Goal: Task Accomplishment & Management: Use online tool/utility

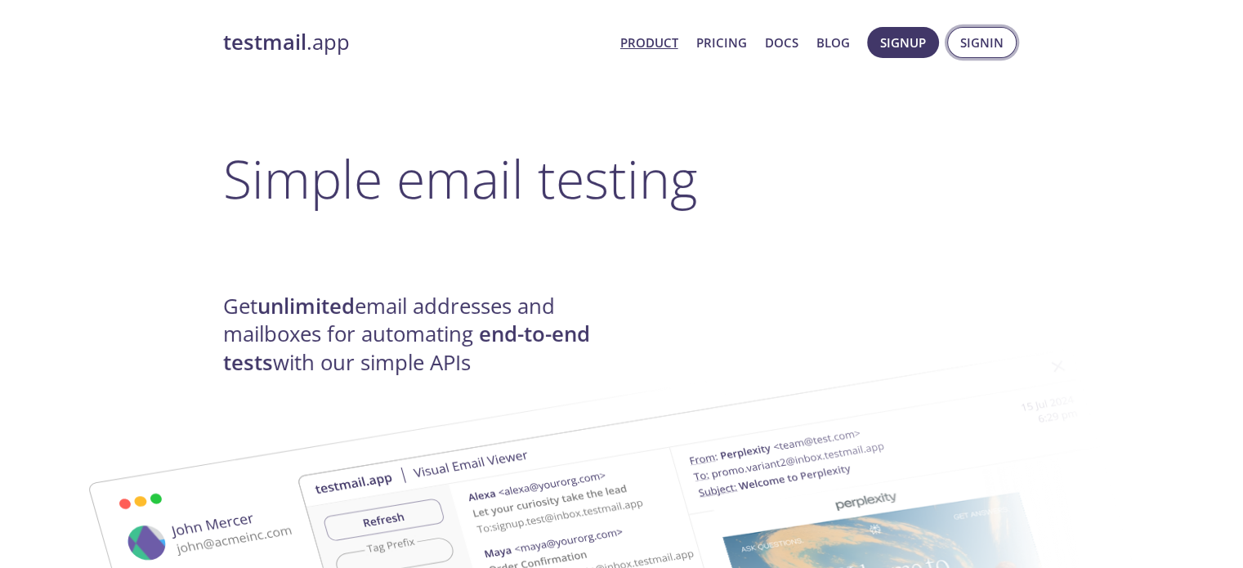
click at [998, 56] on button "Signin" at bounding box center [981, 42] width 69 height 31
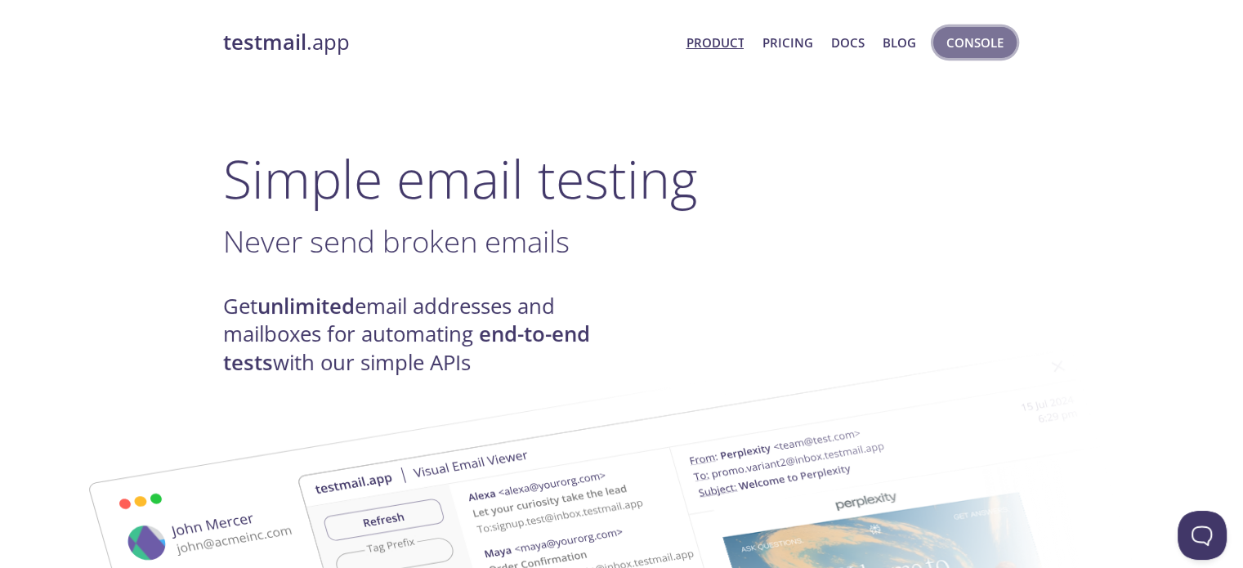
click at [961, 42] on span "Console" at bounding box center [974, 42] width 57 height 21
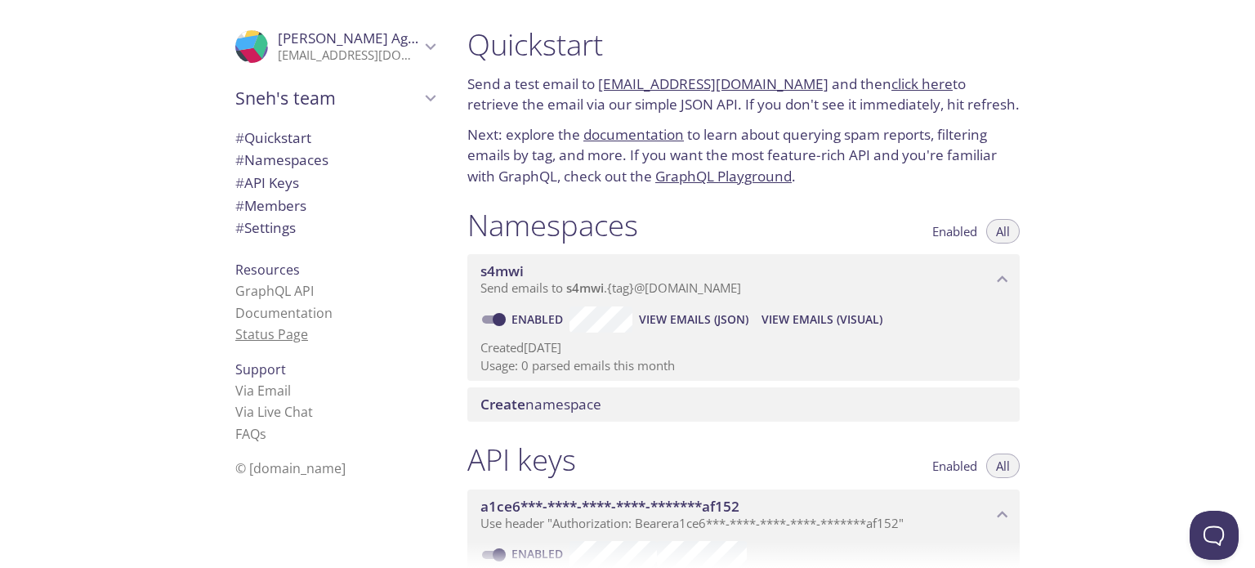
click at [239, 326] on link "Status Page" at bounding box center [271, 334] width 73 height 18
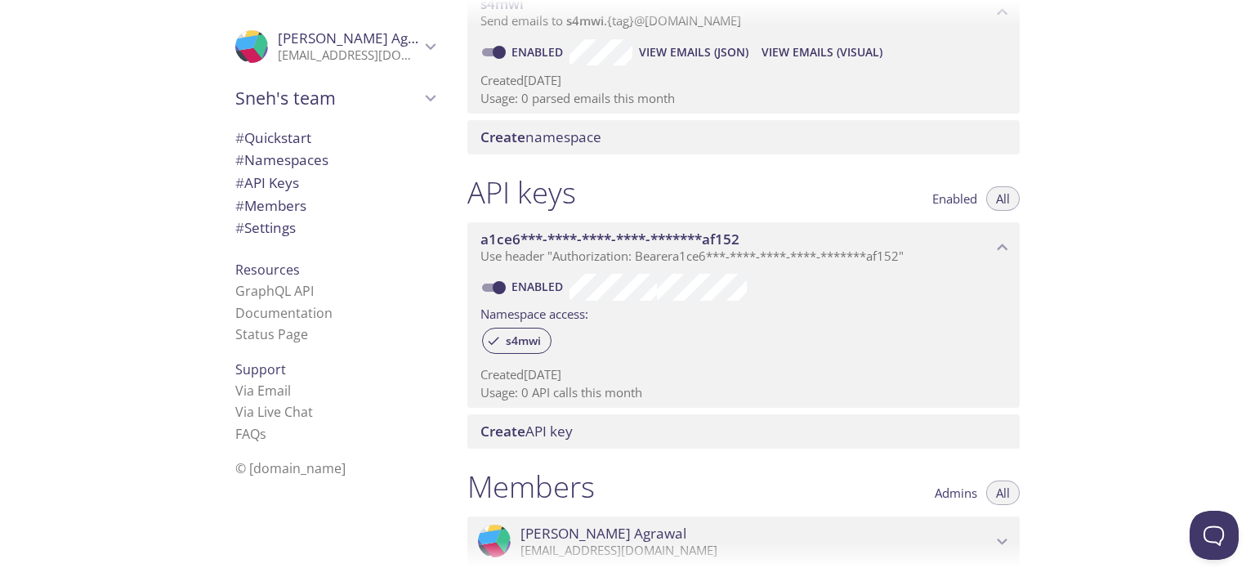
scroll to position [268, 0]
drag, startPoint x: 660, startPoint y: 156, endPoint x: 930, endPoint y: -99, distance: 371.1
click at [930, 0] on html ".cls-1 { fill: #6d5ca8; } .cls-2 { fill: #3fc191; } .cls-3 { fill: #3b4752; } .…" at bounding box center [627, 284] width 1255 height 568
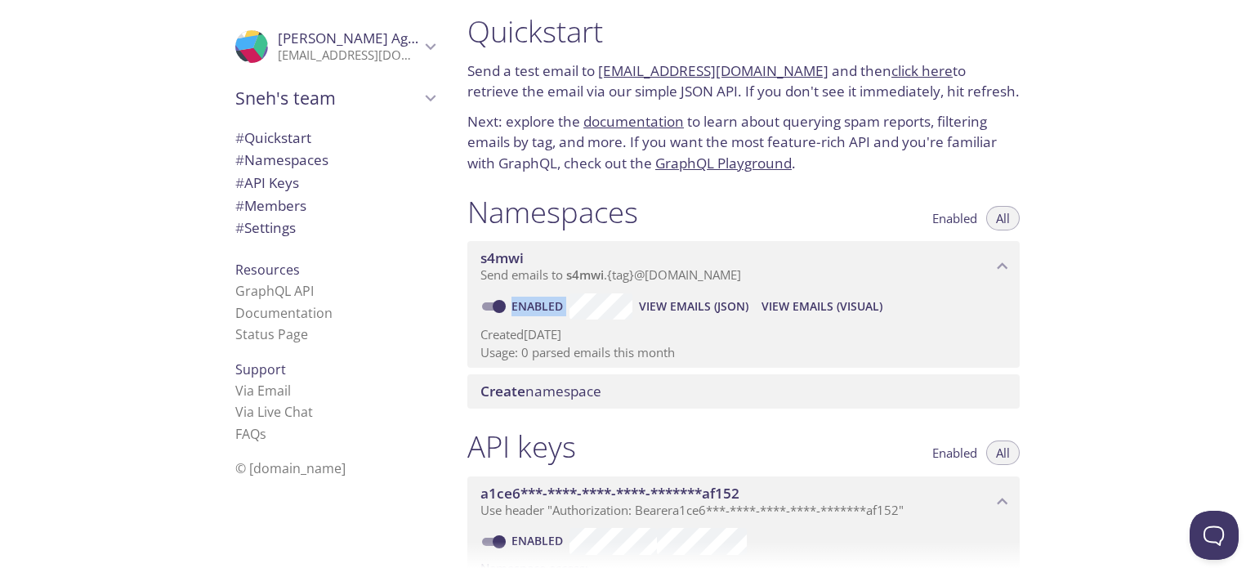
scroll to position [0, 0]
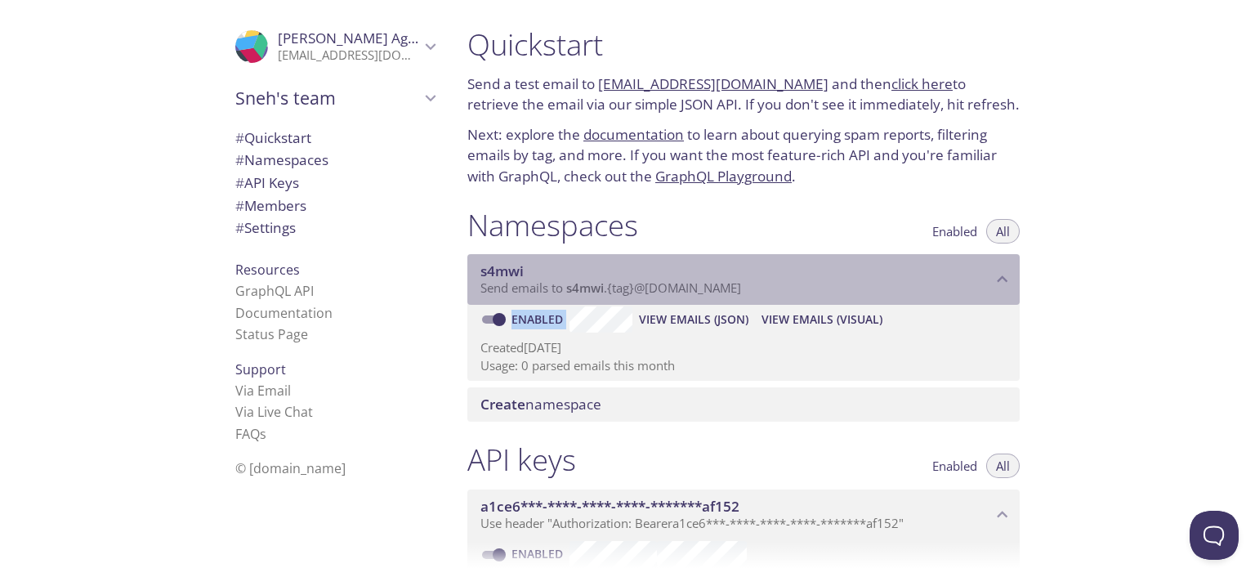
click at [708, 260] on div "s4mwi Send emails to s4mwi . {tag} @[DOMAIN_NAME]" at bounding box center [743, 279] width 552 height 51
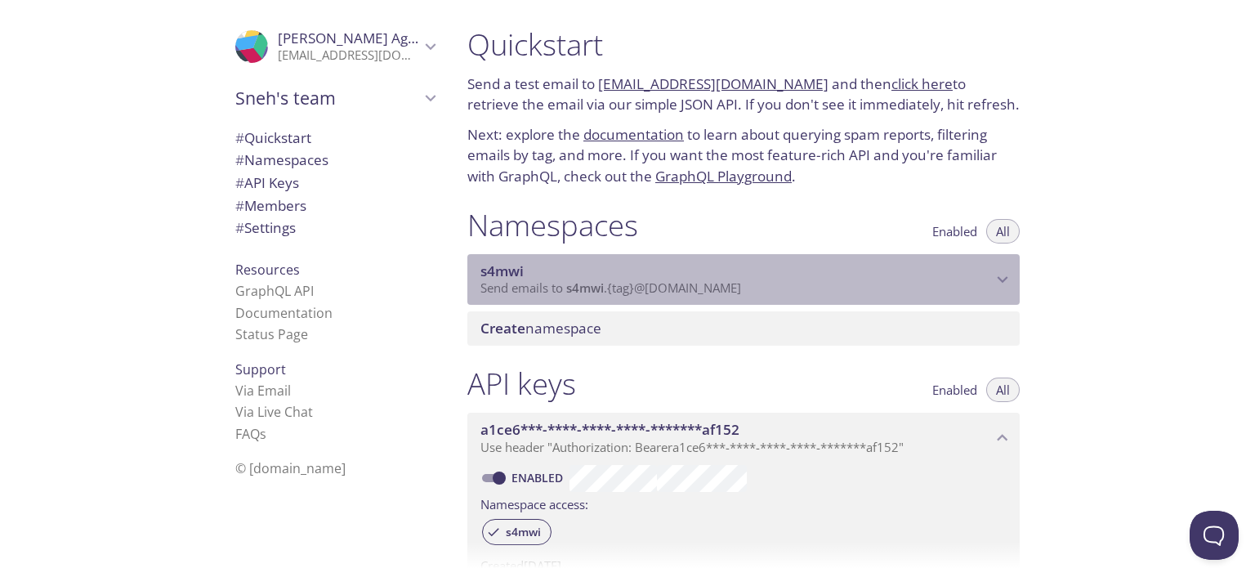
click at [704, 266] on span "s4mwi" at bounding box center [735, 271] width 511 height 18
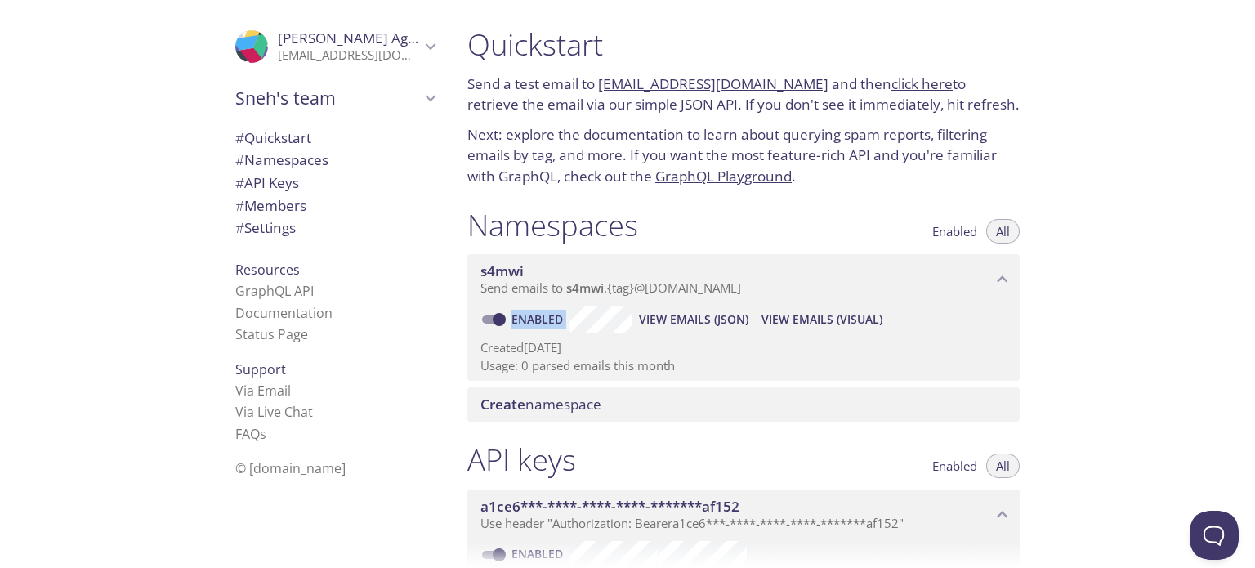
click at [680, 359] on p "Usage: 0 parsed emails this month" at bounding box center [743, 365] width 526 height 17
click at [698, 315] on span "View Emails (JSON)" at bounding box center [693, 320] width 109 height 20
click at [784, 316] on span "View Emails (Visual)" at bounding box center [822, 320] width 121 height 20
click at [698, 261] on div "s4mwi Send emails to s4mwi . {tag} @[DOMAIN_NAME]" at bounding box center [743, 279] width 552 height 51
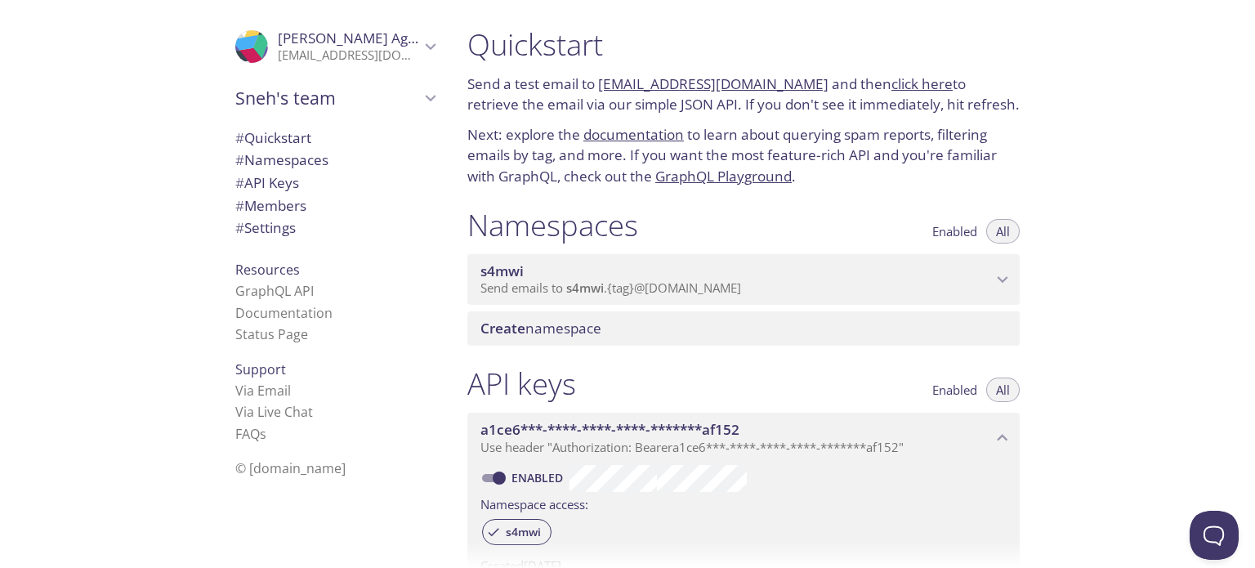
click at [698, 261] on div "s4mwi Send emails to s4mwi . {tag} @[DOMAIN_NAME]" at bounding box center [743, 279] width 552 height 51
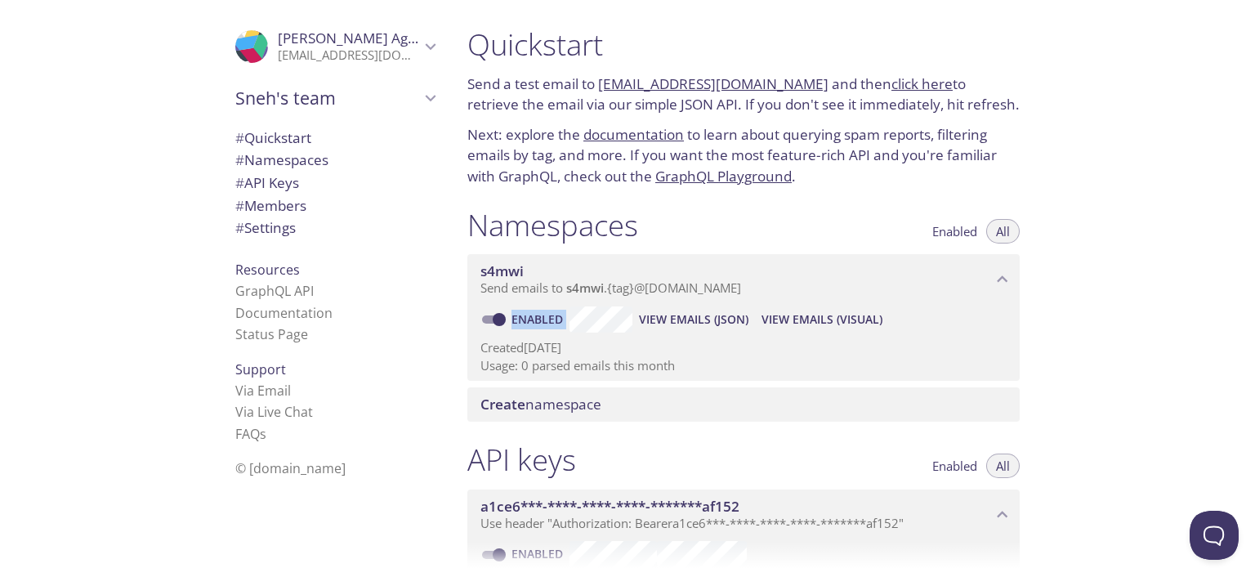
click at [637, 218] on h1 "Namespaces" at bounding box center [552, 225] width 171 height 37
click at [712, 215] on div "Namespaces Enabled All" at bounding box center [743, 227] width 552 height 41
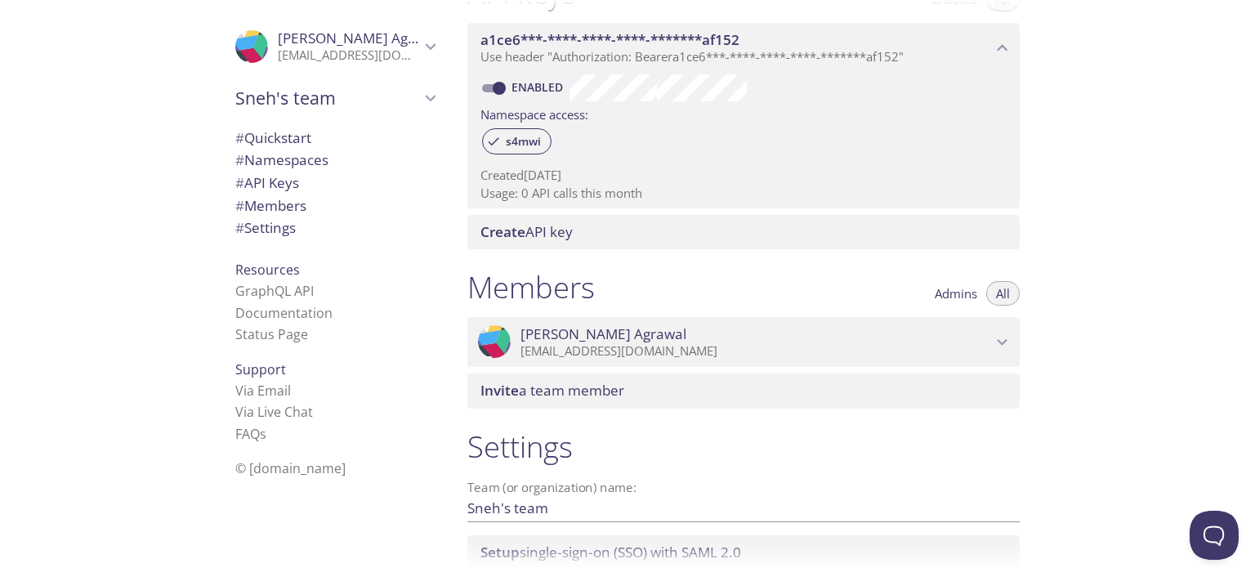
scroll to position [482, 0]
